Goal: Task Accomplishment & Management: Manage account settings

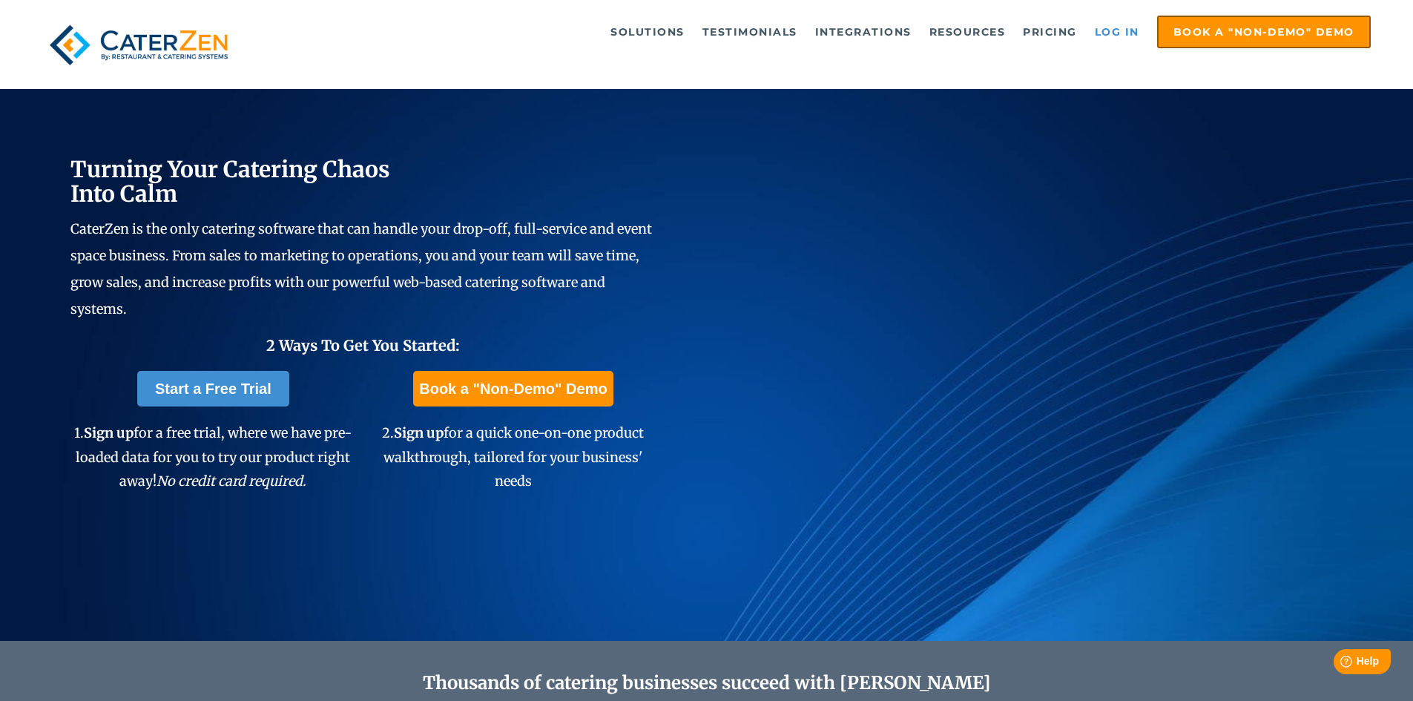
click at [1104, 36] on link "Log in" at bounding box center [1116, 32] width 59 height 30
click at [1107, 36] on link "Log in" at bounding box center [1116, 32] width 59 height 30
click at [1127, 27] on link "Log in" at bounding box center [1116, 32] width 59 height 30
